Goal: Information Seeking & Learning: Learn about a topic

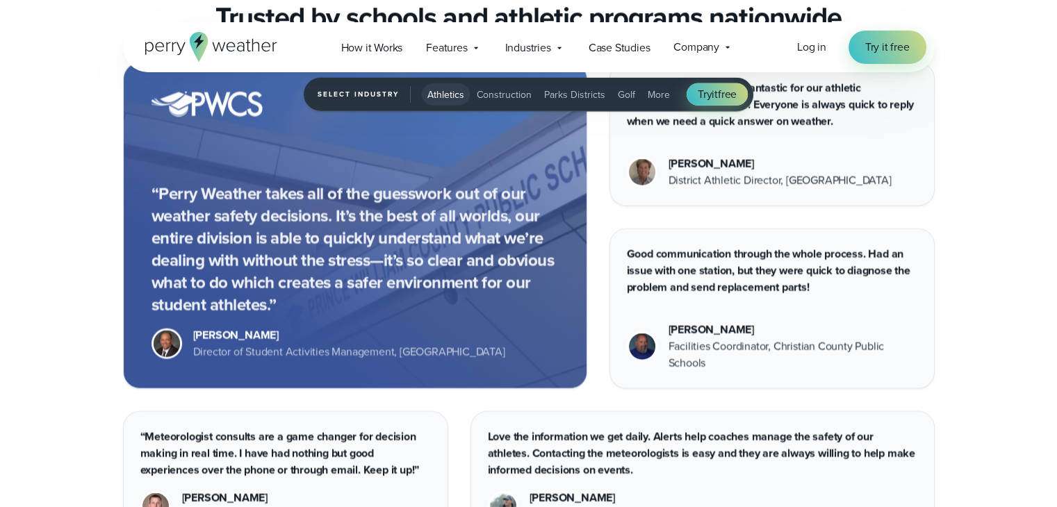
scroll to position [3570, 0]
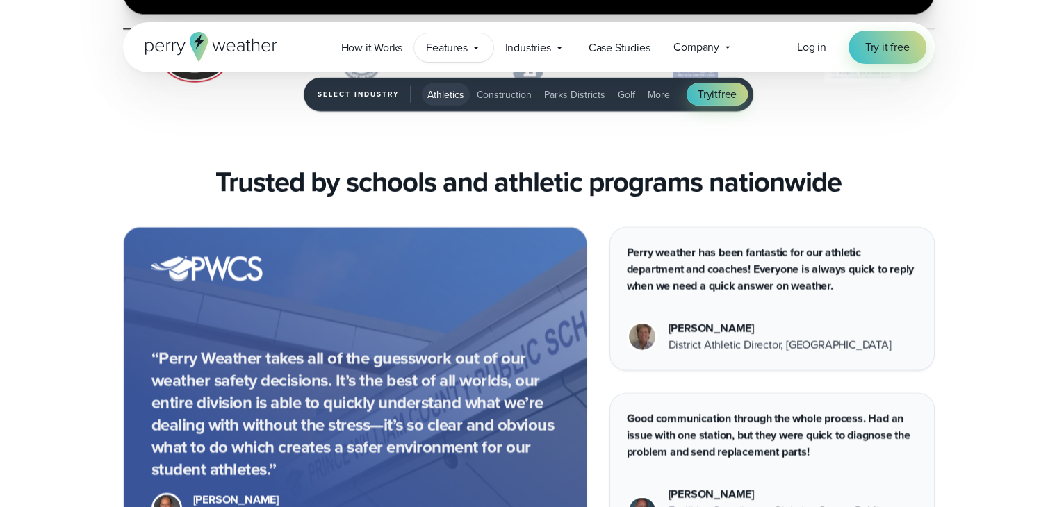
click at [471, 51] on icon at bounding box center [476, 47] width 11 height 11
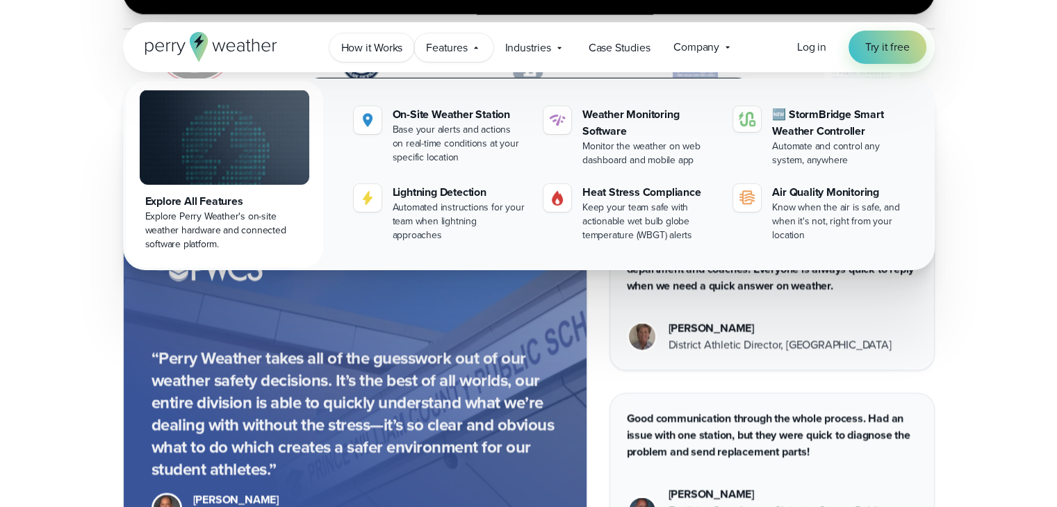
click at [378, 49] on span "How it Works" at bounding box center [372, 48] width 62 height 17
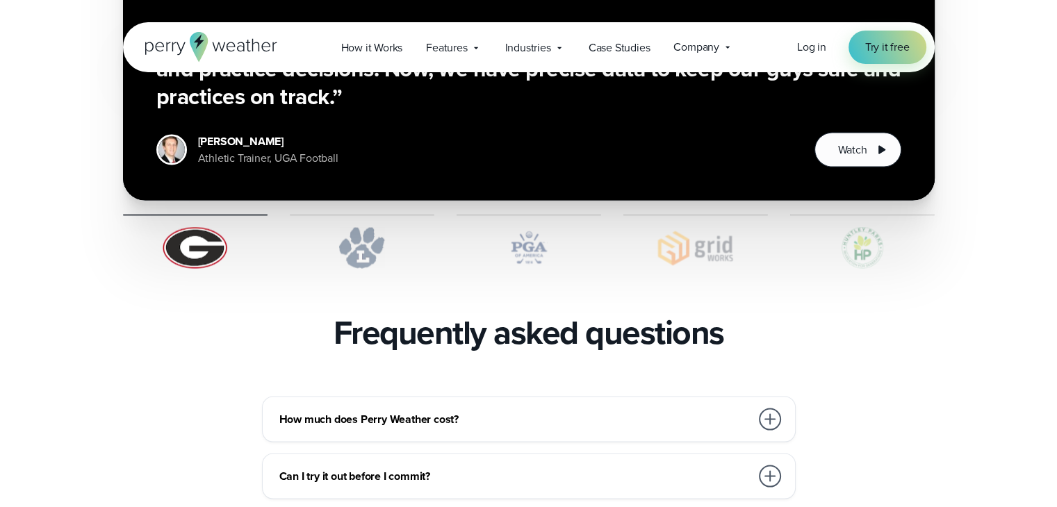
scroll to position [2799, 0]
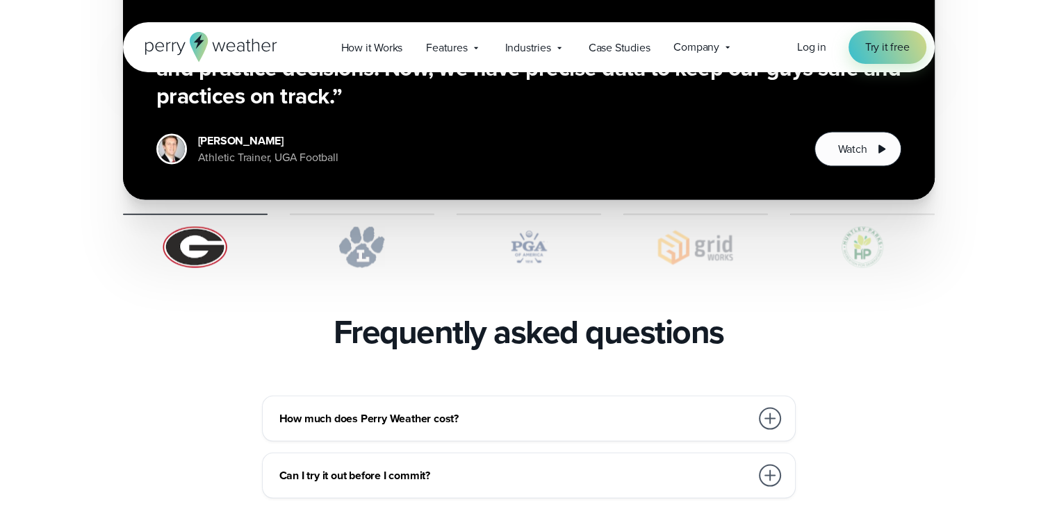
click at [773, 408] on div at bounding box center [770, 419] width 22 height 22
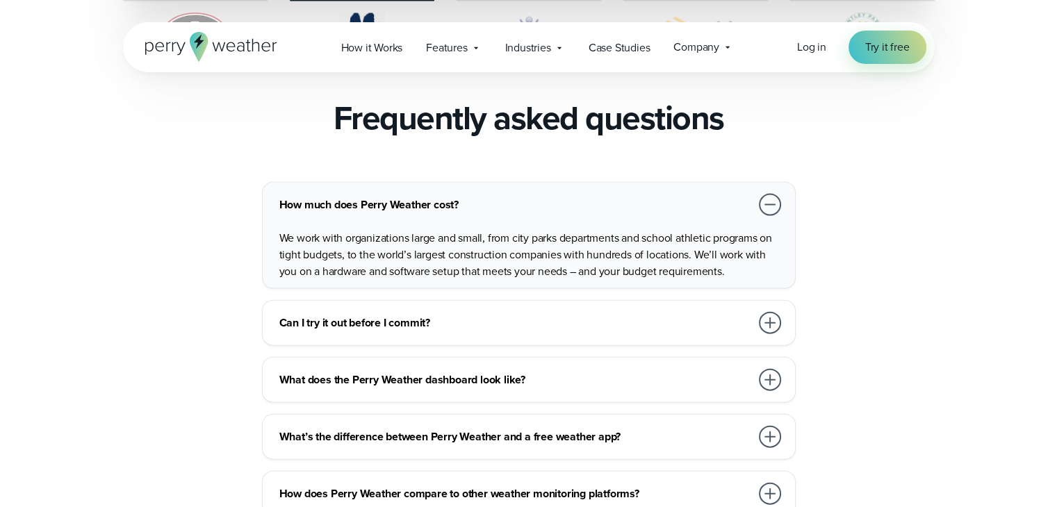
scroll to position [3014, 0]
click at [743, 314] on h3 "Can I try it out before I commit?" at bounding box center [514, 322] width 471 height 17
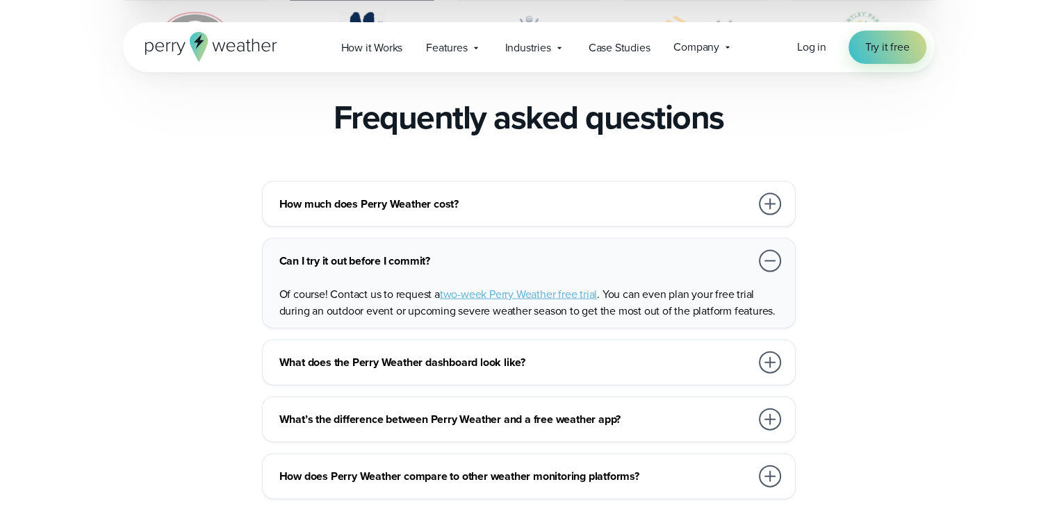
click at [767, 352] on div at bounding box center [770, 363] width 22 height 22
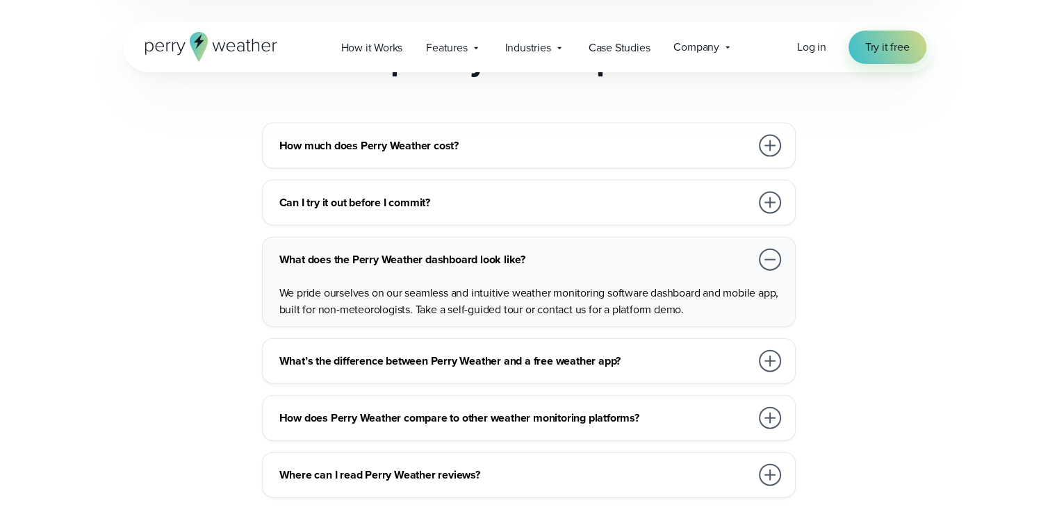
scroll to position [3080, 0]
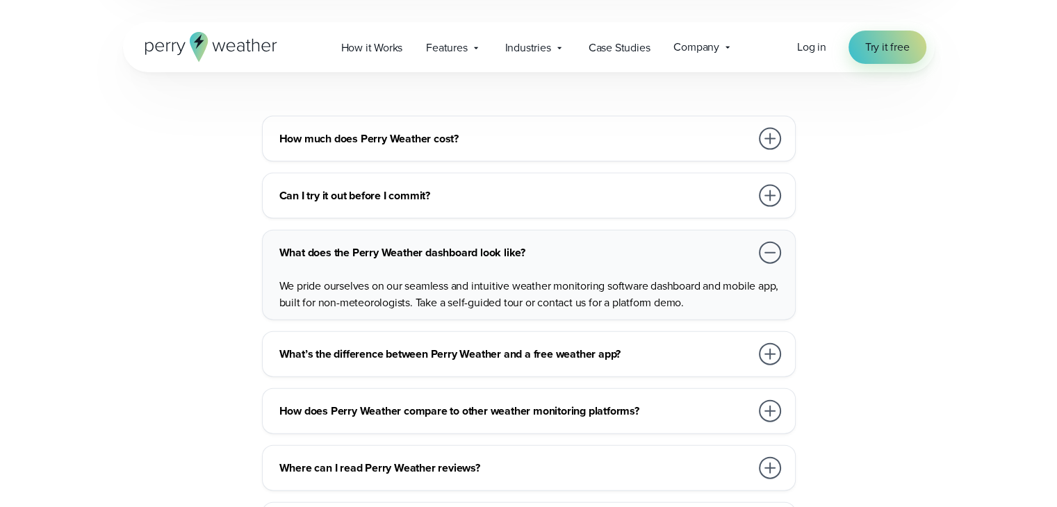
click at [647, 346] on h3 "What’s the difference between Perry Weather and a free weather app?" at bounding box center [514, 354] width 471 height 17
